Goal: Navigation & Orientation: Find specific page/section

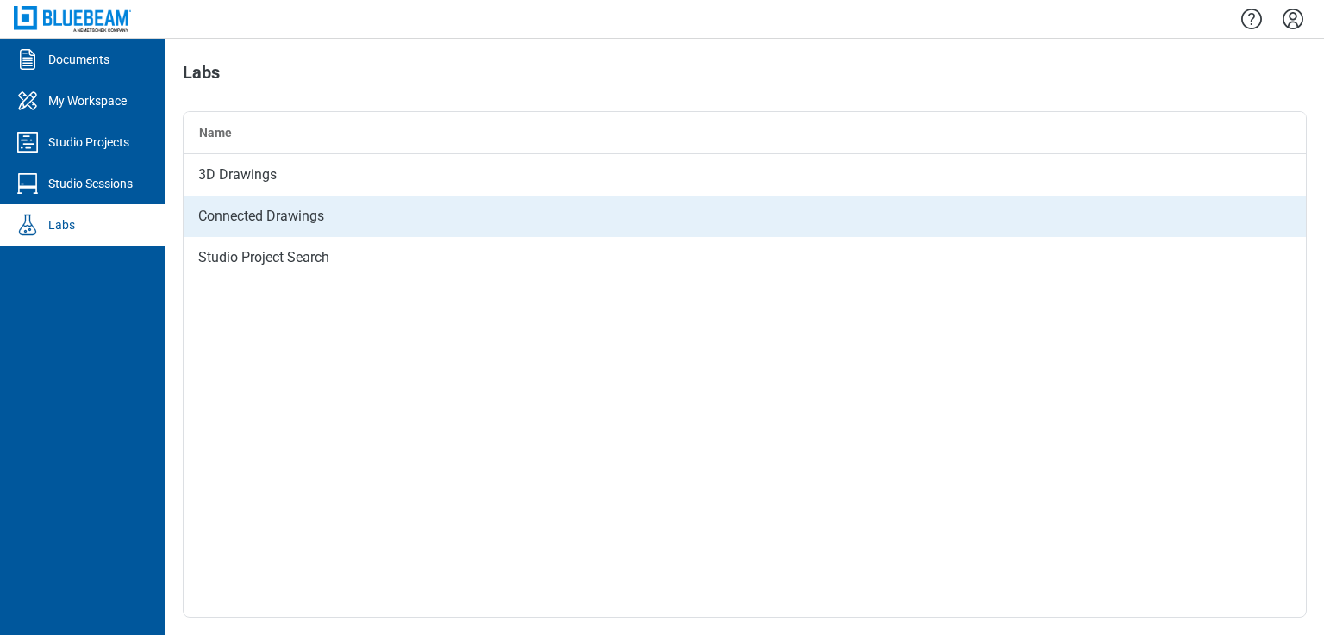
click at [327, 222] on div "Connected Drawings" at bounding box center [745, 216] width 1122 height 41
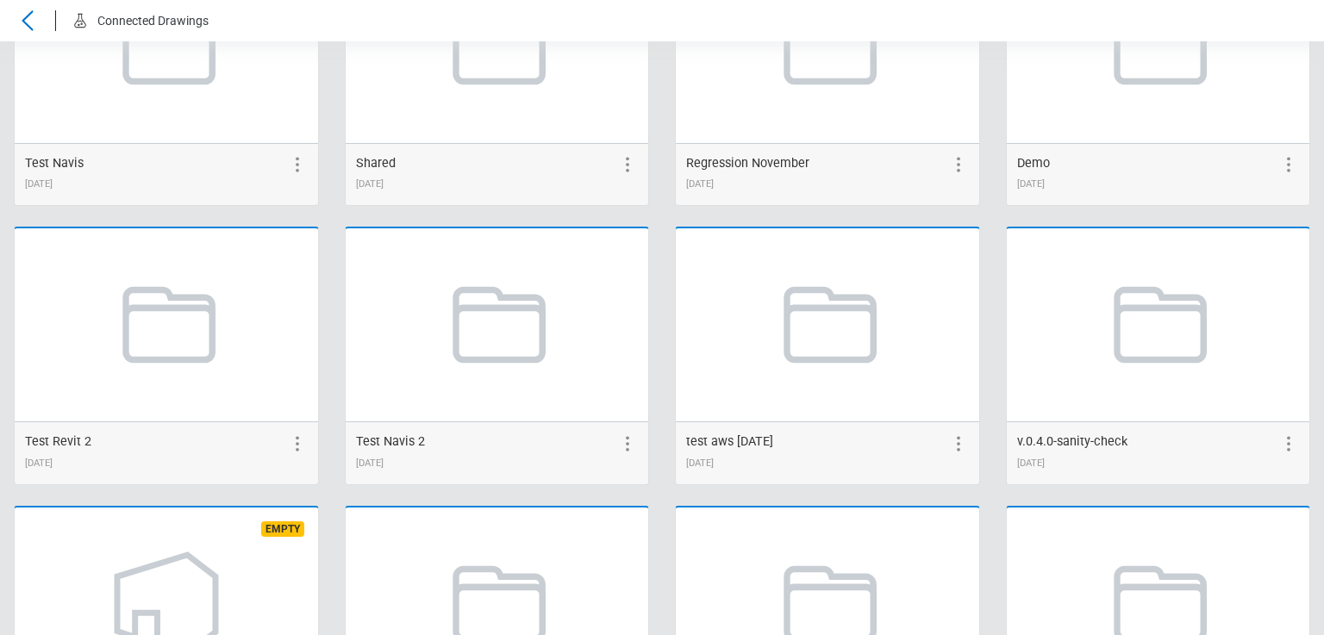
scroll to position [3, 0]
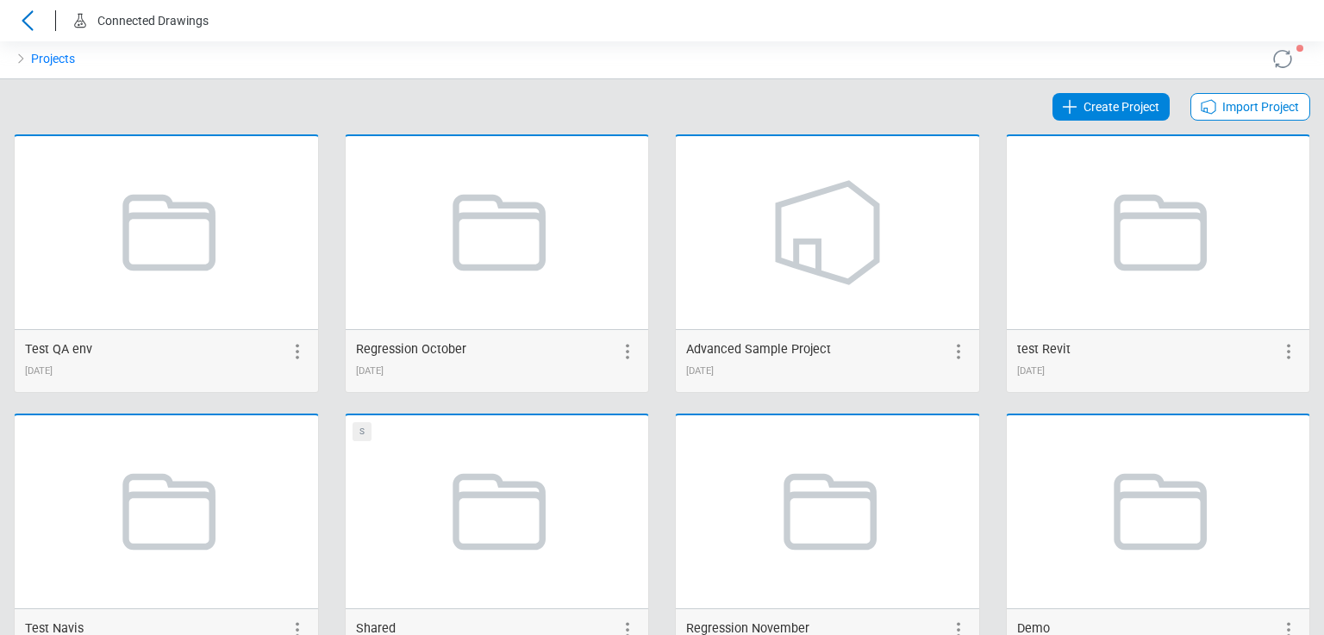
click at [23, 25] on icon at bounding box center [28, 20] width 28 height 21
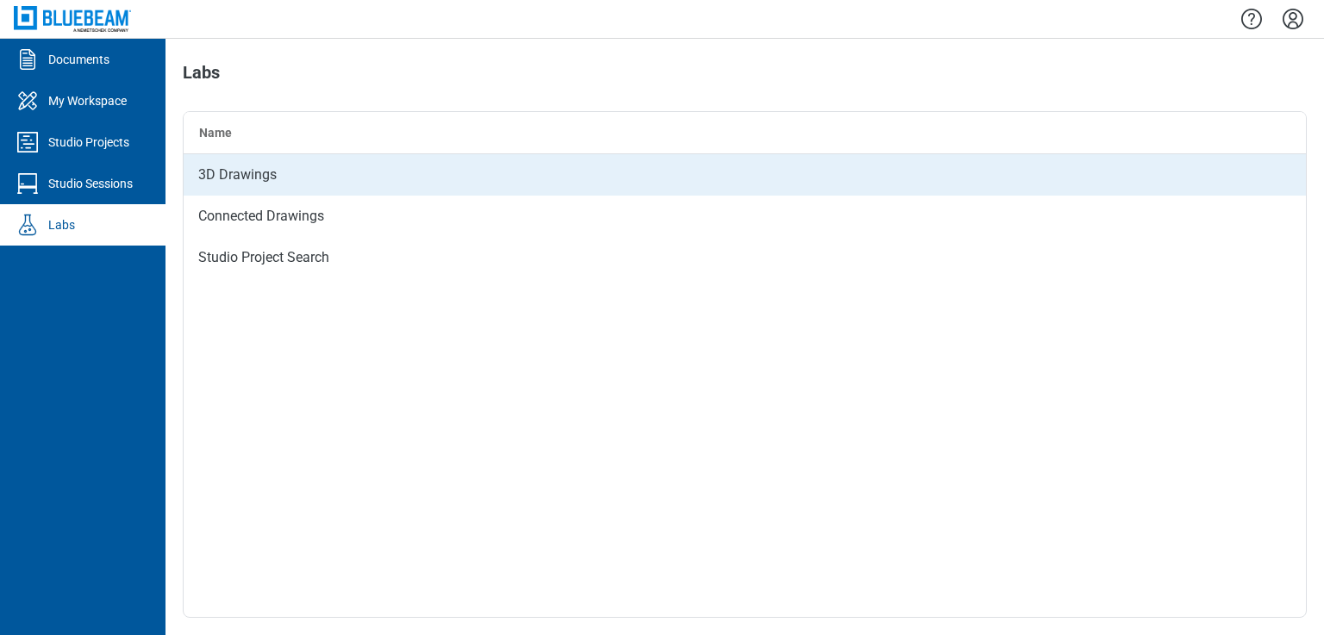
click at [287, 173] on div "3D Drawings" at bounding box center [745, 174] width 1122 height 41
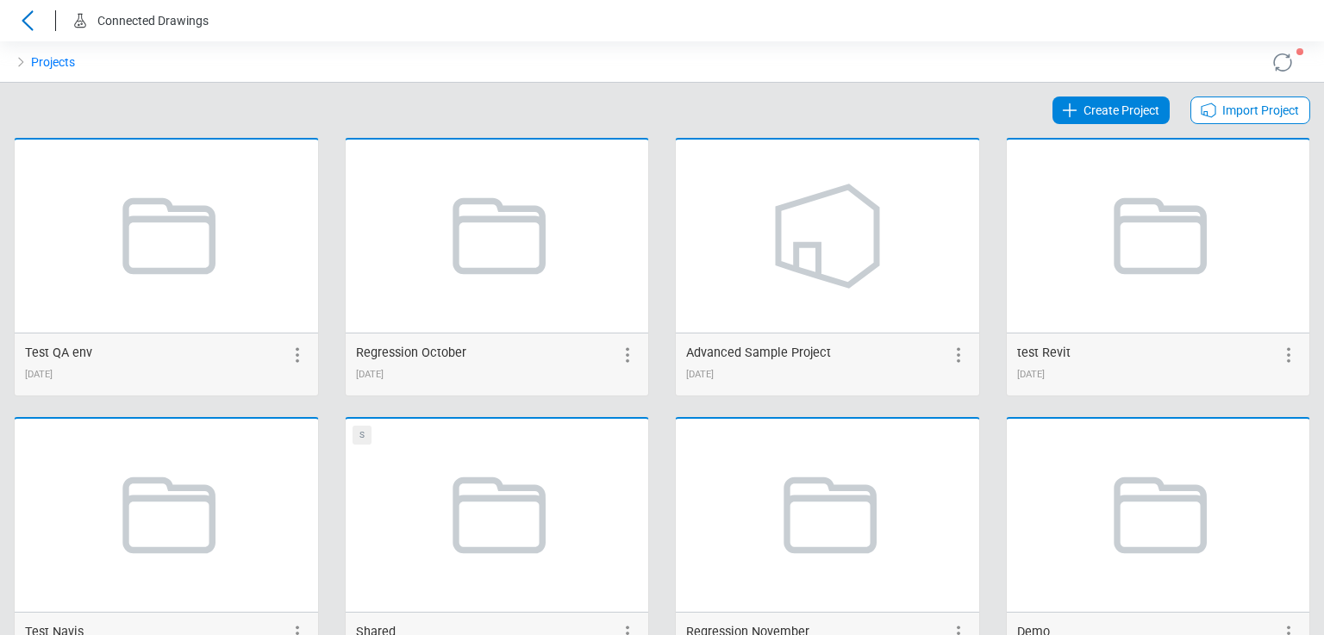
click at [24, 16] on icon at bounding box center [28, 20] width 28 height 21
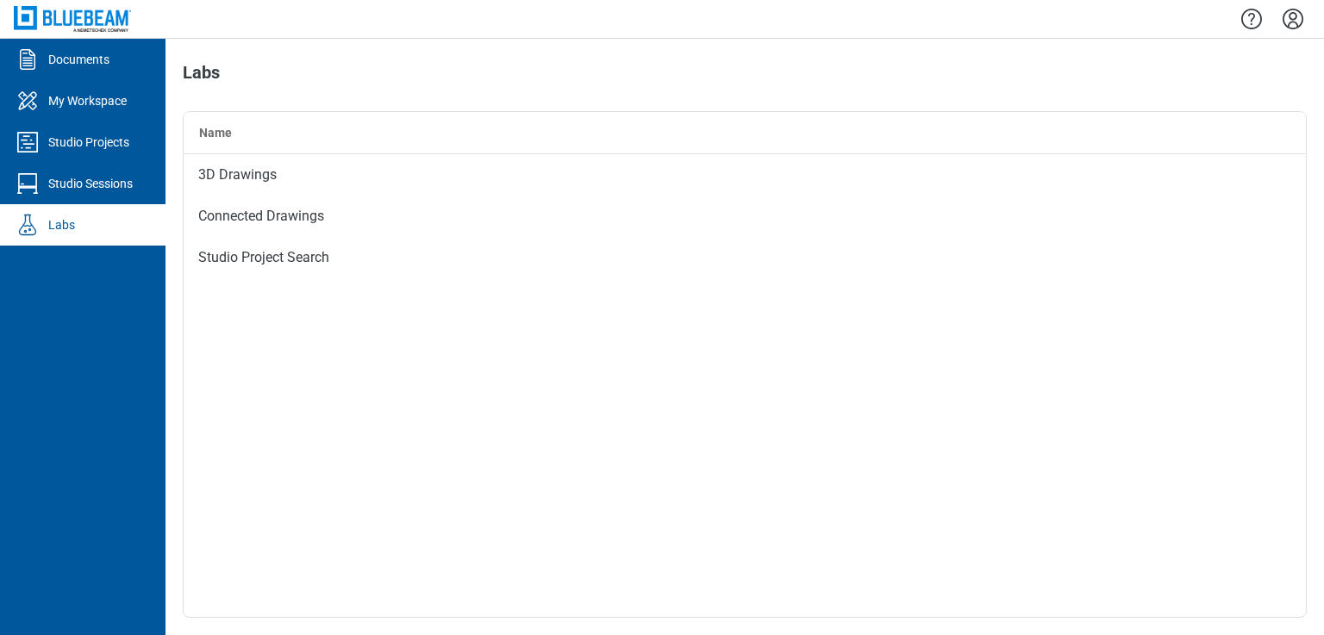
click at [1298, 28] on icon "Settings" at bounding box center [1293, 19] width 28 height 28
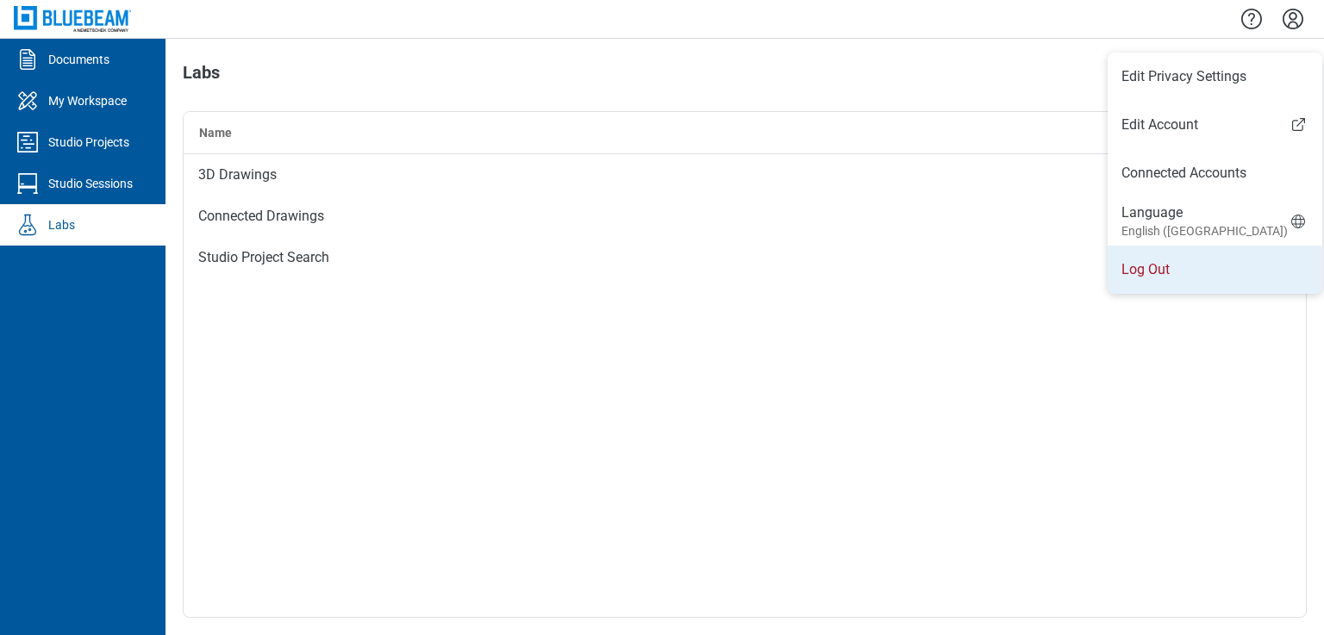
click at [1194, 263] on li "Log Out" at bounding box center [1215, 270] width 215 height 48
